Goal: Task Accomplishment & Management: Use online tool/utility

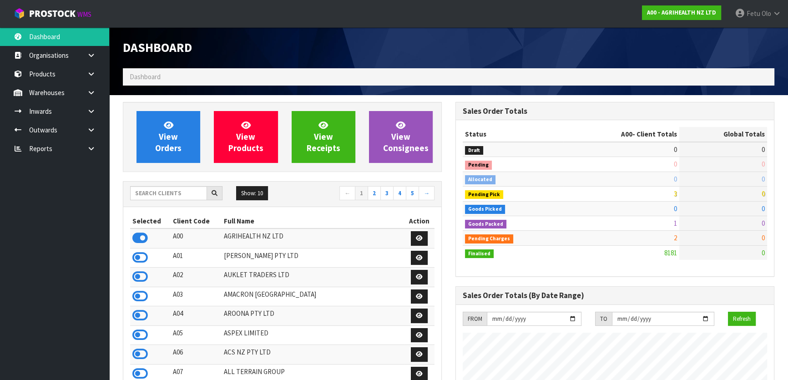
scroll to position [688, 332]
click at [195, 195] on input "text" at bounding box center [168, 193] width 77 height 14
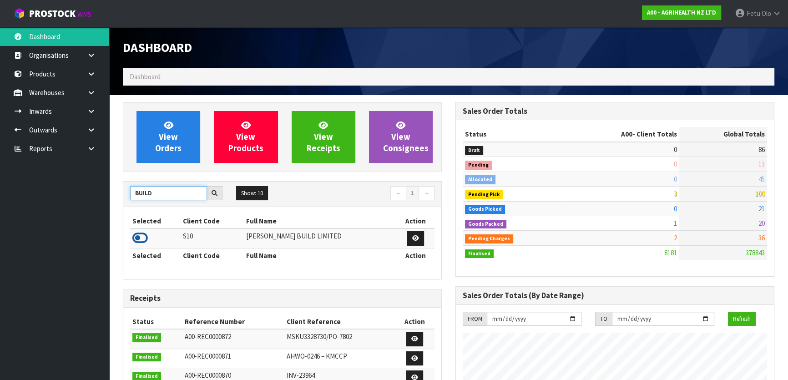
type input "BUILD"
click at [142, 234] on icon at bounding box center [139, 238] width 15 height 14
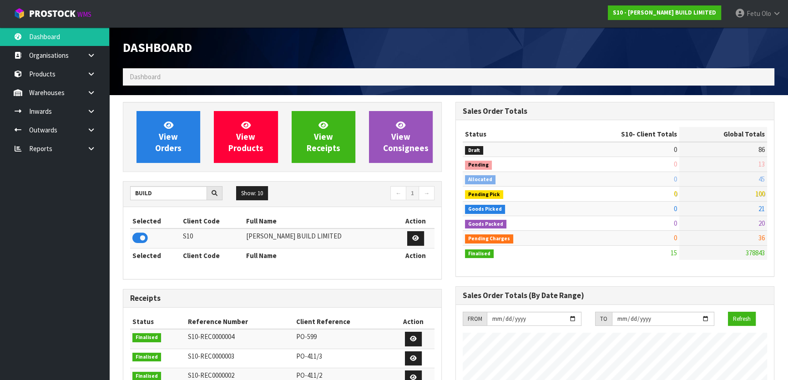
scroll to position [556, 332]
click at [89, 131] on icon at bounding box center [91, 130] width 9 height 7
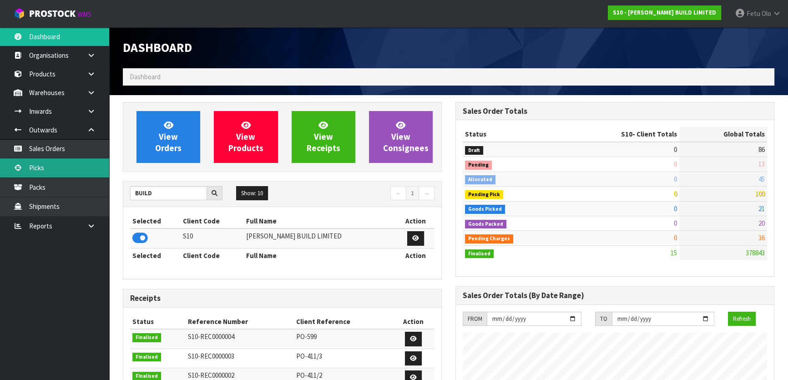
click at [41, 173] on link "Picks" at bounding box center [54, 167] width 109 height 19
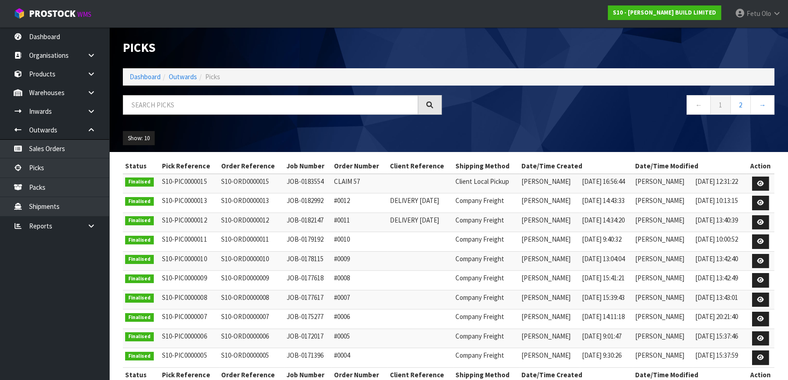
click at [161, 76] on li "Outwards" at bounding box center [179, 77] width 36 height 10
click at [147, 76] on link "Dashboard" at bounding box center [145, 76] width 31 height 9
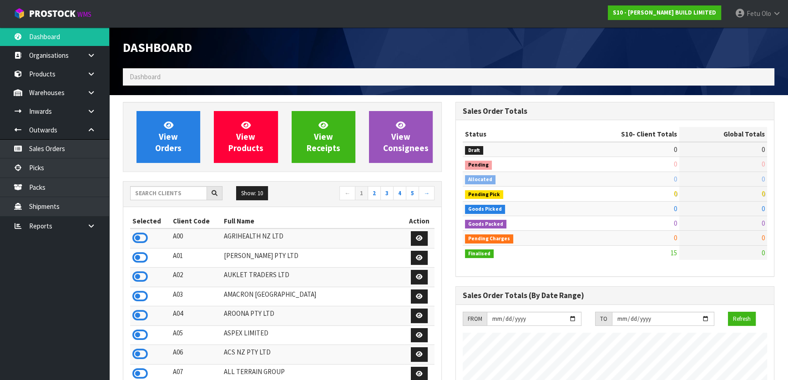
scroll to position [556, 332]
click at [166, 191] on input "text" at bounding box center [168, 193] width 77 height 14
type input "B07"
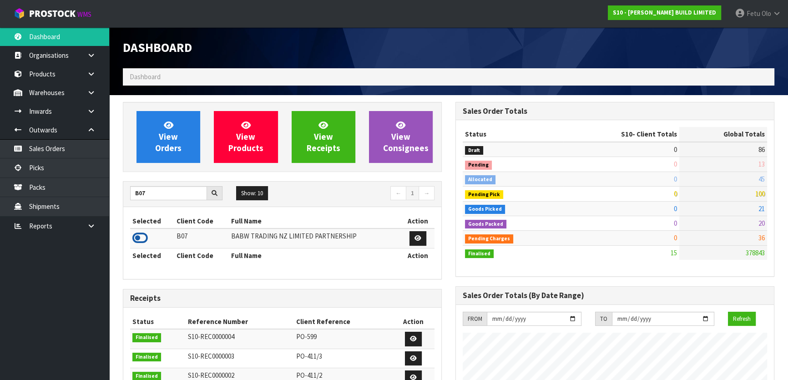
click at [146, 235] on icon at bounding box center [139, 238] width 15 height 14
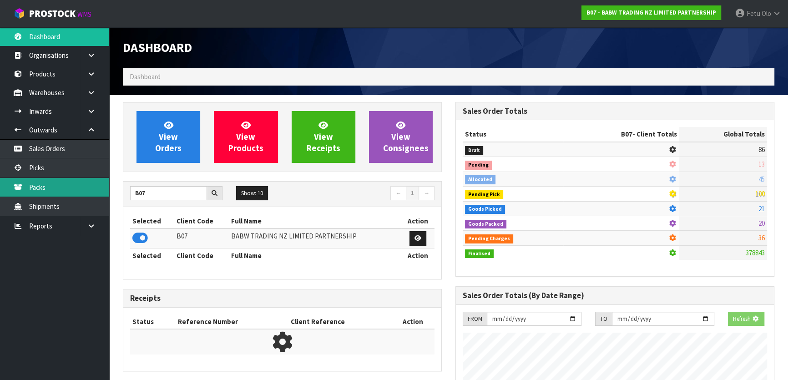
scroll to position [567, 332]
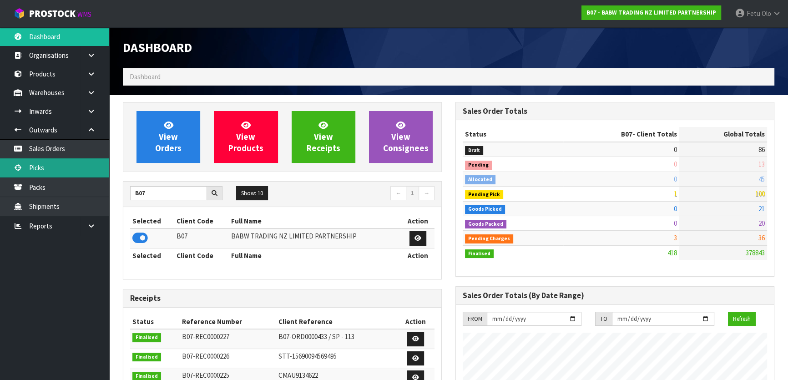
click at [56, 161] on link "Picks" at bounding box center [54, 167] width 109 height 19
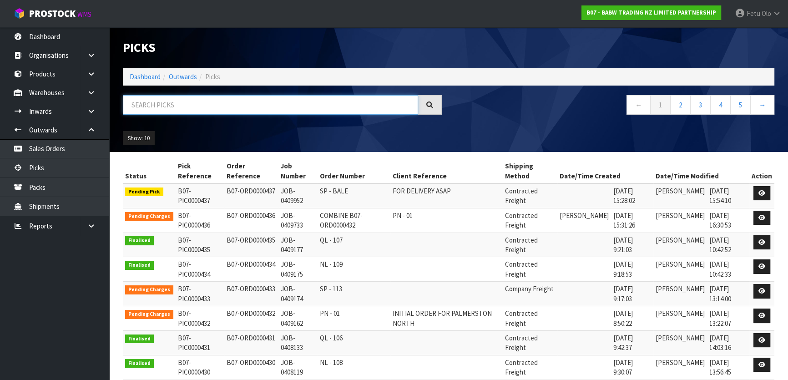
click at [200, 108] on input "text" at bounding box center [270, 105] width 295 height 20
type input "000437"
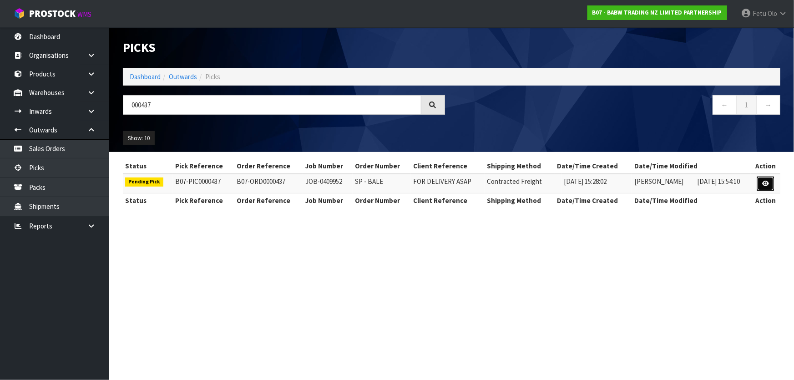
click at [768, 178] on link at bounding box center [765, 184] width 17 height 15
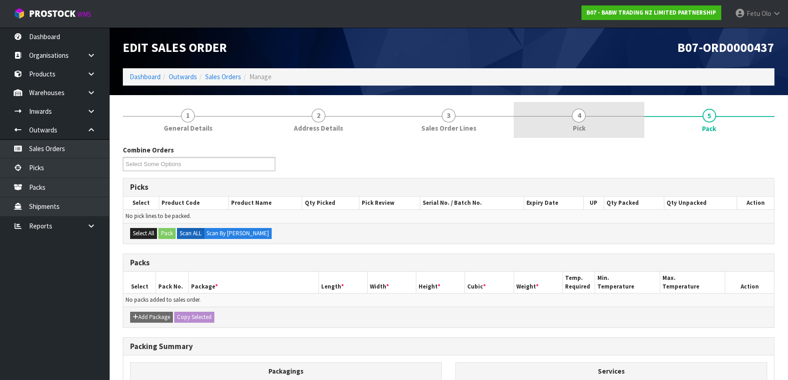
click at [584, 116] on span "4" at bounding box center [579, 116] width 14 height 14
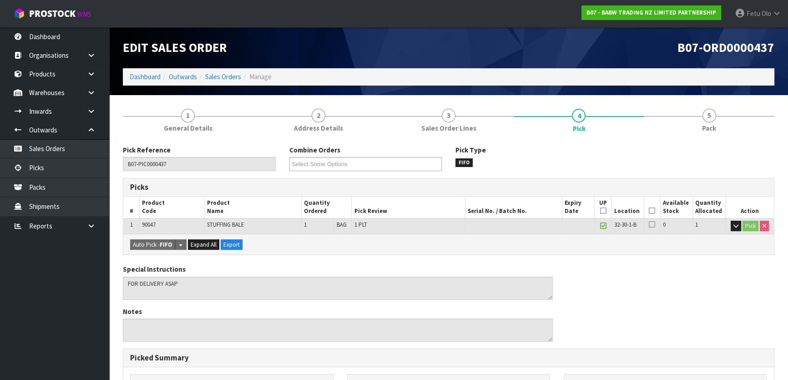
click at [655, 209] on th "Picked" at bounding box center [652, 207] width 16 height 21
click at [651, 211] on icon at bounding box center [652, 211] width 6 height 0
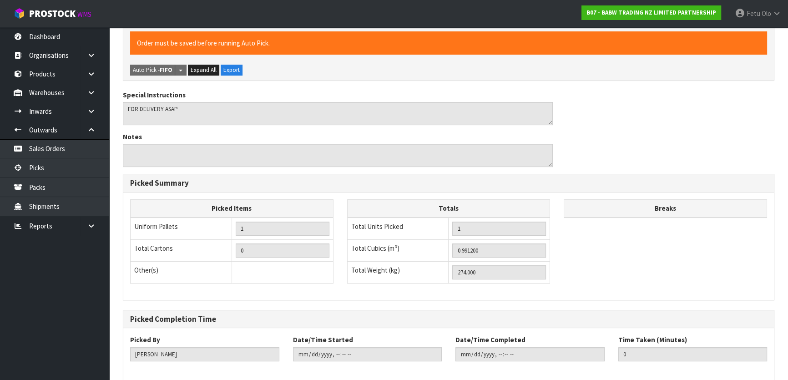
scroll to position [250, 0]
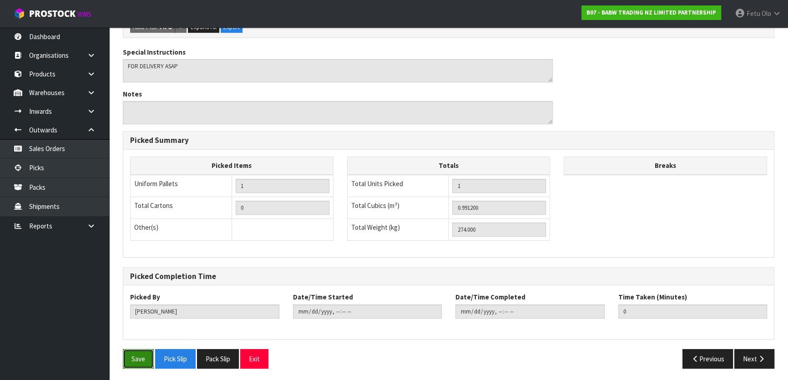
click at [143, 350] on button "Save" at bounding box center [138, 359] width 31 height 20
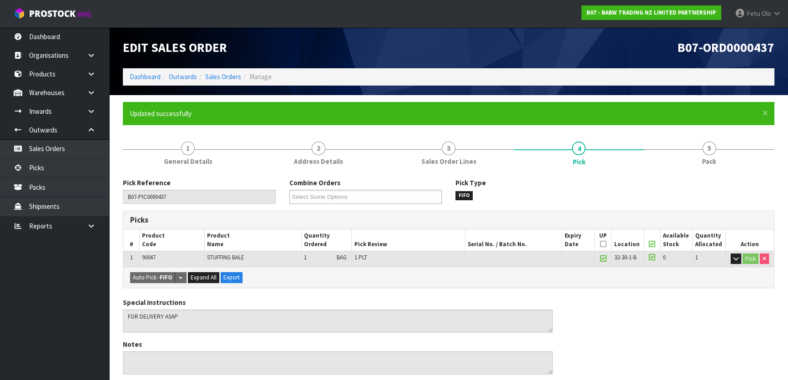
type input "Fetu Olo"
type input "[DATE]T07:39:37"
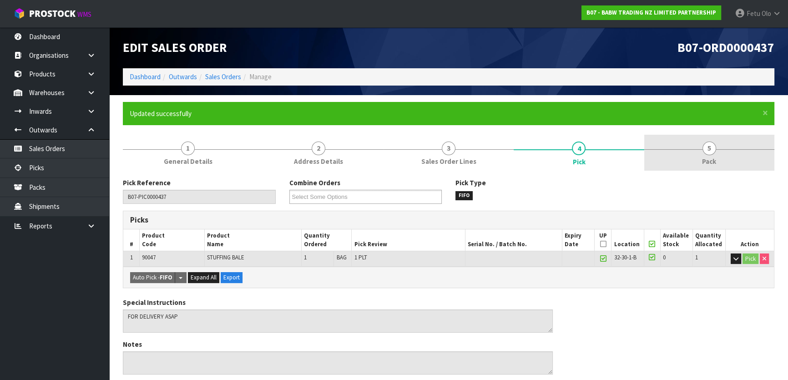
click at [705, 157] on span "Pack" at bounding box center [709, 162] width 14 height 10
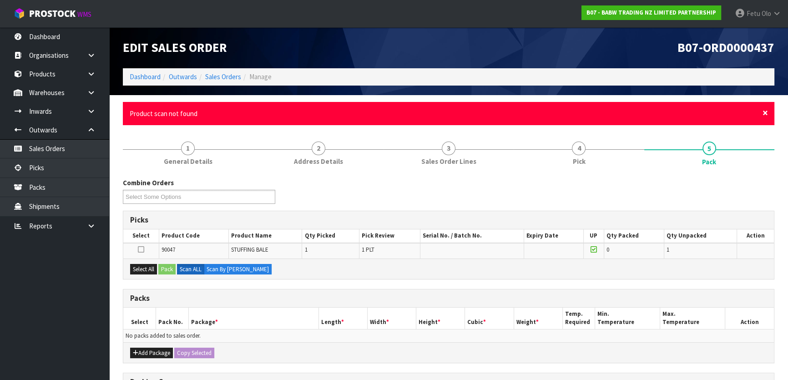
click at [765, 113] on span "×" at bounding box center [765, 113] width 5 height 13
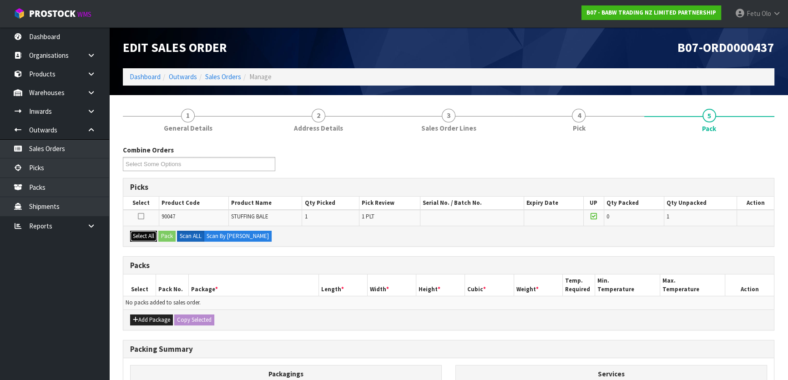
click at [151, 232] on button "Select All" at bounding box center [143, 236] width 27 height 11
click at [168, 237] on button "Pack" at bounding box center [166, 236] width 17 height 11
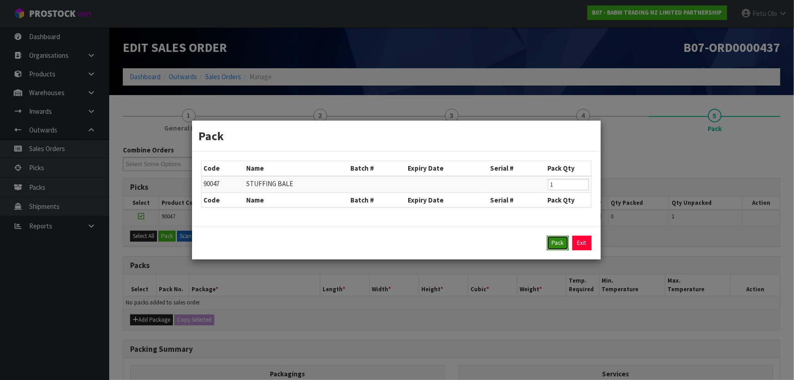
click at [556, 248] on button "Pack" at bounding box center [558, 243] width 22 height 15
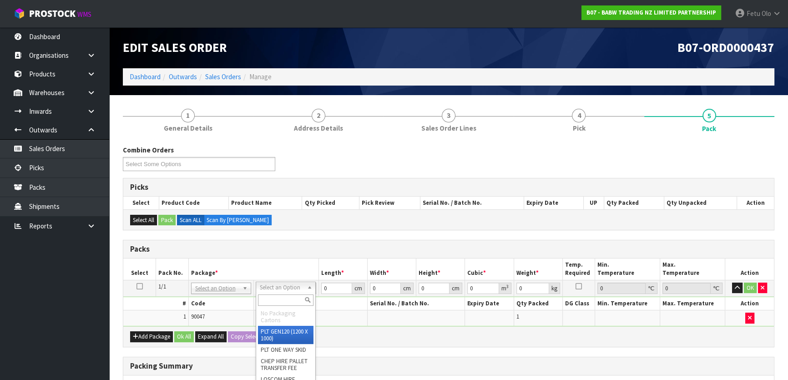
drag, startPoint x: 283, startPoint y: 291, endPoint x: 275, endPoint y: 312, distance: 21.7
type input "120"
type input "100"
type input "274"
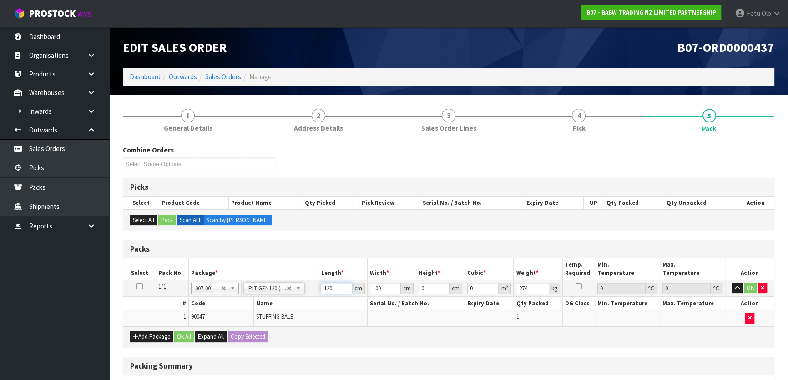
drag, startPoint x: 337, startPoint y: 289, endPoint x: 302, endPoint y: 300, distance: 36.1
click at [302, 300] on tbody "1/1 NONE 007-001 007-002 007-004 007-009 007-013 007-014 007-015 007-017 007-01…" at bounding box center [448, 303] width 651 height 46
type input "112"
type input "1"
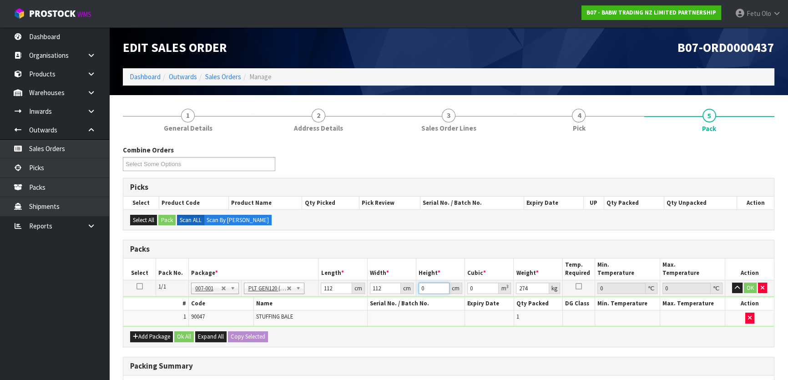
type input "0.012544"
type input "11"
type input "0.137984"
type input "112"
type input "1.404928"
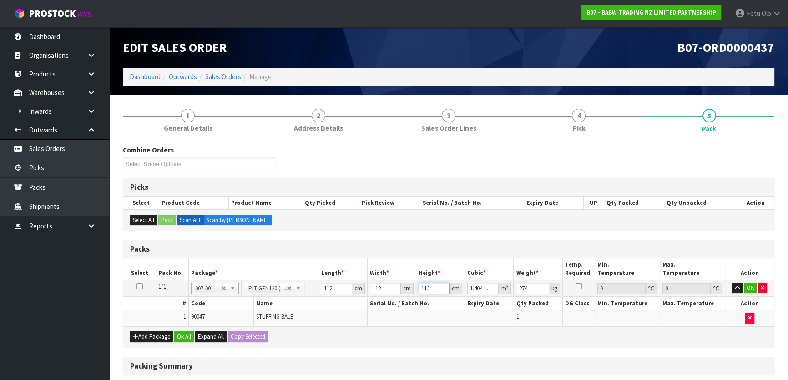
type input "112"
type input "296"
click button "OK" at bounding box center [750, 288] width 13 height 11
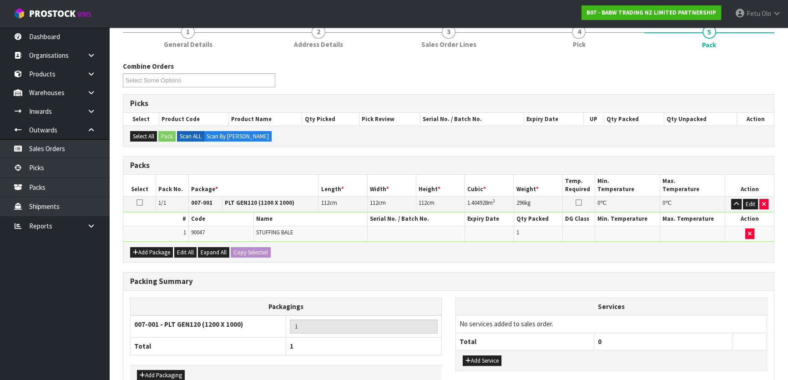
scroll to position [137, 0]
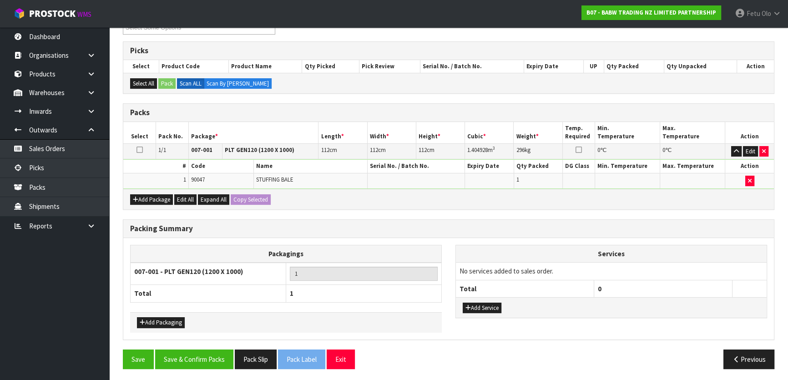
click at [180, 367] on div "Save Save & Confirm Packs Pack Slip Pack Label Exit Previous" at bounding box center [448, 363] width 665 height 26
click at [183, 358] on button "Save & Confirm Packs" at bounding box center [194, 360] width 78 height 20
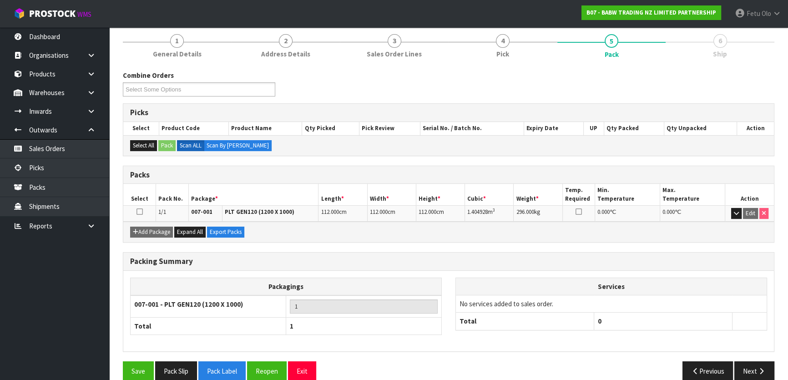
scroll to position [120, 0]
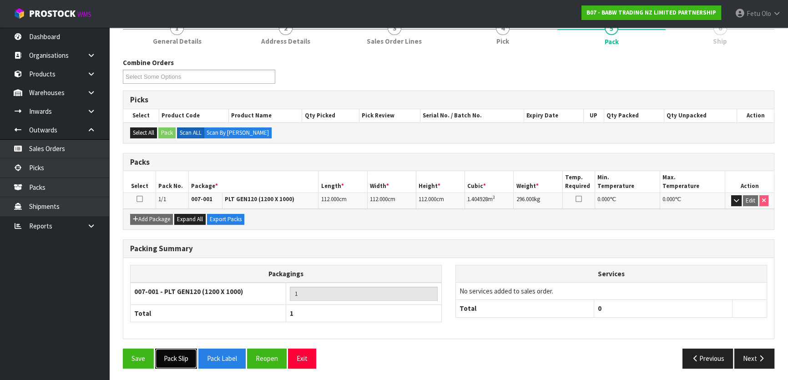
click at [177, 357] on button "Pack Slip" at bounding box center [176, 359] width 42 height 20
click at [168, 352] on button "Pack Slip" at bounding box center [176, 359] width 42 height 20
